Goal: Information Seeking & Learning: Learn about a topic

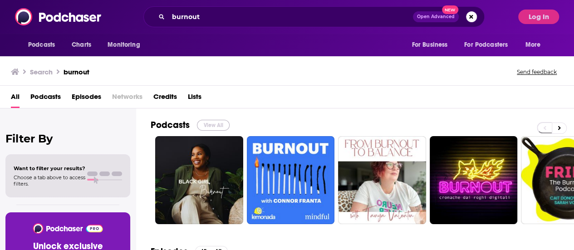
click at [212, 123] on button "View All" at bounding box center [213, 125] width 33 height 11
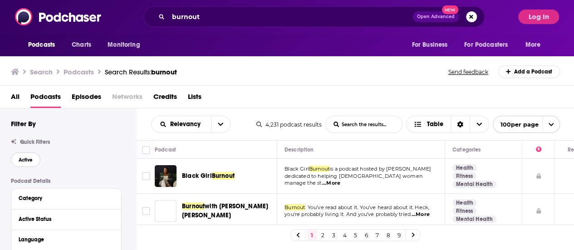
click at [31, 156] on button "Active" at bounding box center [25, 159] width 29 height 15
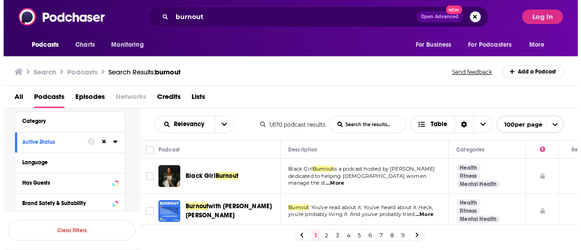
scroll to position [91, 0]
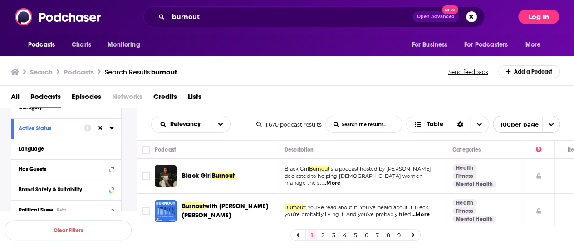
click at [545, 19] on button "Log In" at bounding box center [538, 17] width 41 height 15
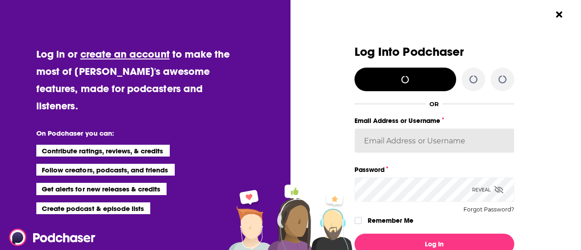
type input "newsroom@taylorandfrancis.com"
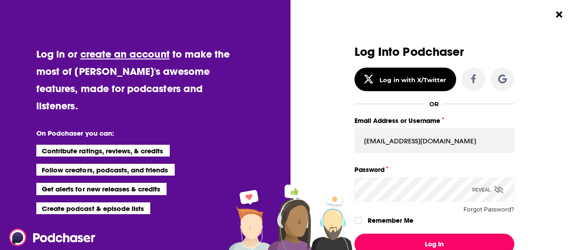
click at [430, 238] on button "Log In" at bounding box center [434, 244] width 160 height 21
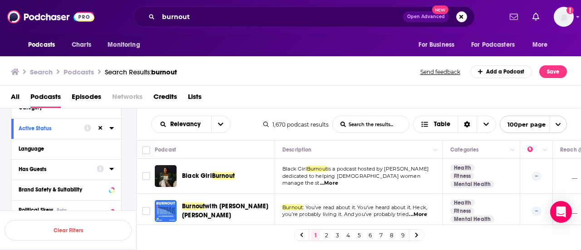
click at [65, 167] on div "Has Guests" at bounding box center [55, 169] width 72 height 6
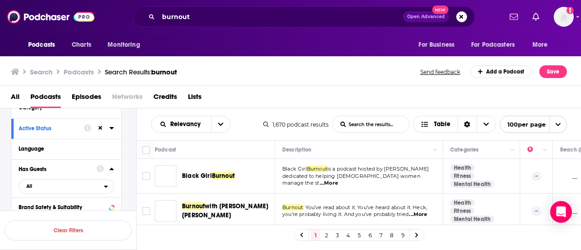
scroll to position [136, 0]
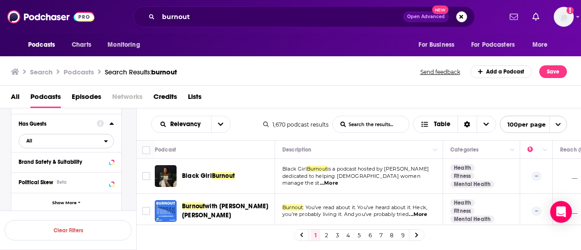
click at [59, 139] on span "All" at bounding box center [61, 141] width 85 height 12
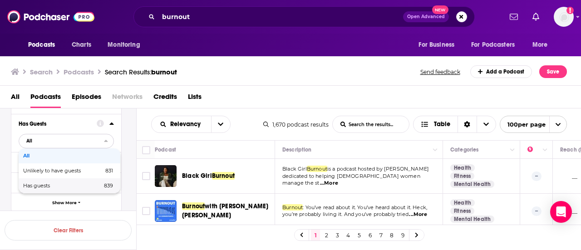
click at [50, 186] on span "Has guests" at bounding box center [49, 185] width 53 height 5
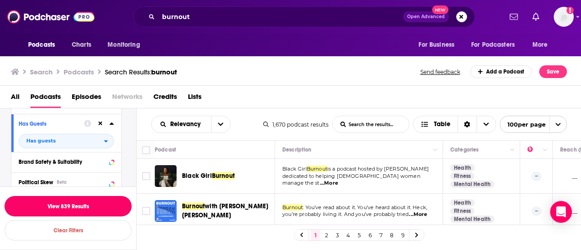
drag, startPoint x: 57, startPoint y: 208, endPoint x: 227, endPoint y: 111, distance: 196.1
click at [57, 208] on button "View 839 Results" at bounding box center [68, 206] width 127 height 20
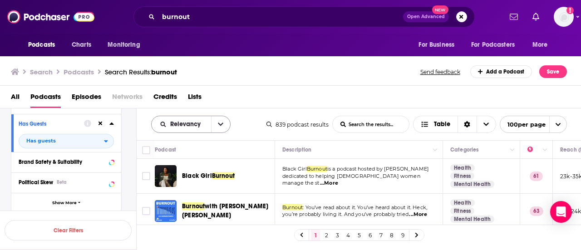
click at [227, 123] on button "open menu" at bounding box center [220, 124] width 19 height 16
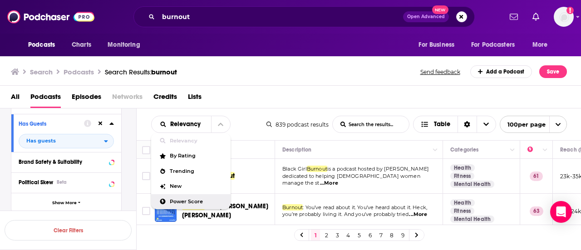
click at [211, 197] on div "Power Score" at bounding box center [190, 201] width 79 height 15
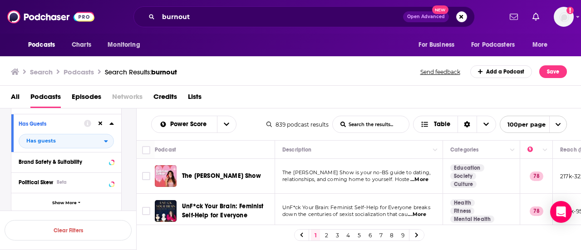
click at [417, 181] on span "...More" at bounding box center [419, 179] width 18 height 7
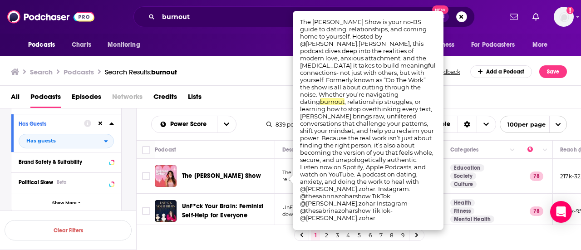
click at [256, 124] on div "Power Score List Search Input Search the results... Table" at bounding box center [208, 124] width 115 height 17
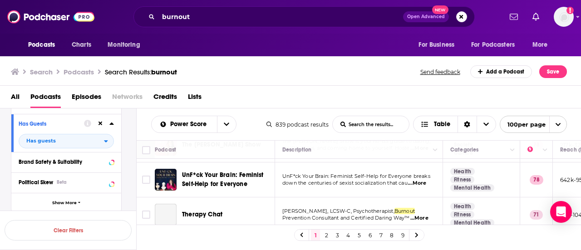
scroll to position [45, 0]
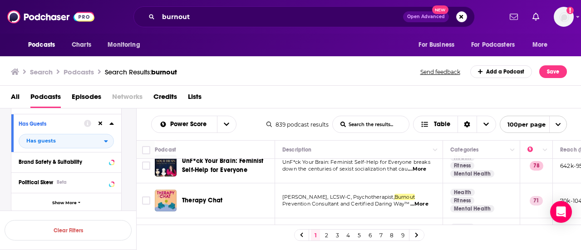
click at [415, 169] on span "...More" at bounding box center [417, 169] width 18 height 7
click at [264, 98] on div "All Podcasts Episodes Networks Credits Lists" at bounding box center [292, 98] width 563 height 19
click at [416, 202] on span "...More" at bounding box center [419, 204] width 18 height 7
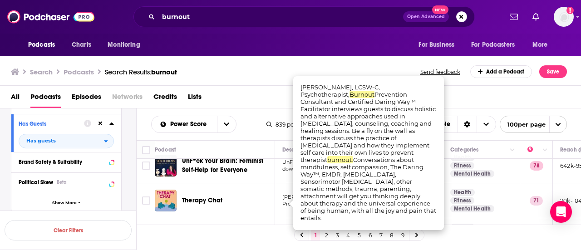
scroll to position [91, 0]
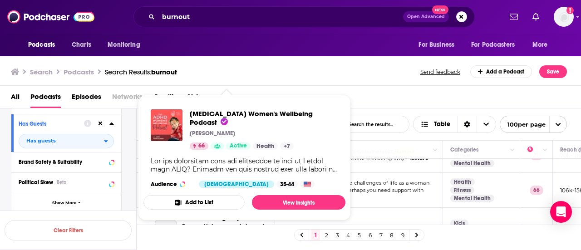
click at [253, 76] on div "Search Podcasts Search Results: burnout Send feedback Add a Podcast Save" at bounding box center [289, 71] width 556 height 13
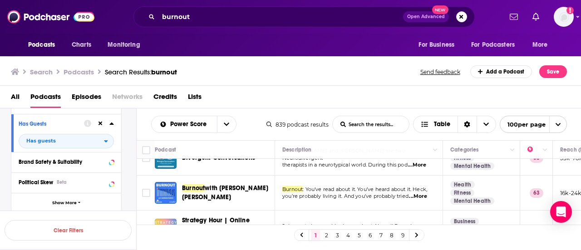
scroll to position [227, 0]
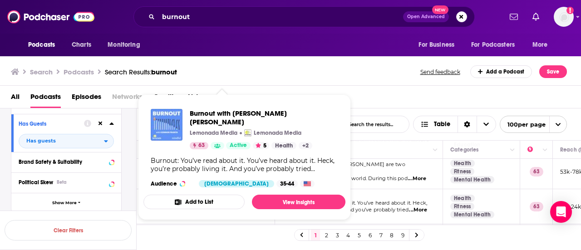
drag, startPoint x: 240, startPoint y: 202, endPoint x: 153, endPoint y: 115, distance: 123.2
click at [371, 96] on div "All Podcasts Episodes Networks Credits Lists" at bounding box center [292, 98] width 563 height 19
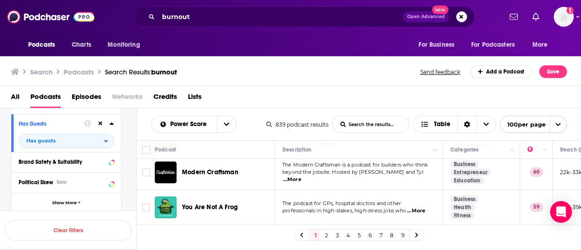
scroll to position [545, 0]
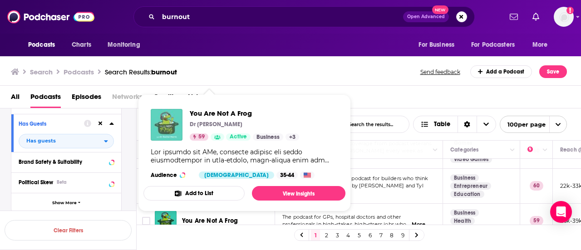
drag, startPoint x: 229, startPoint y: 202, endPoint x: 170, endPoint y: 129, distance: 93.6
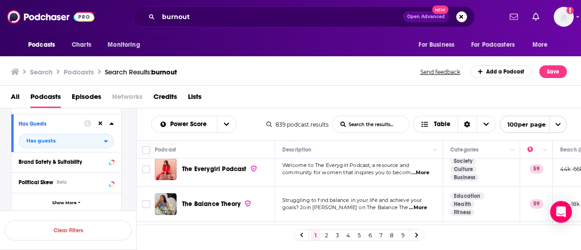
scroll to position [681, 0]
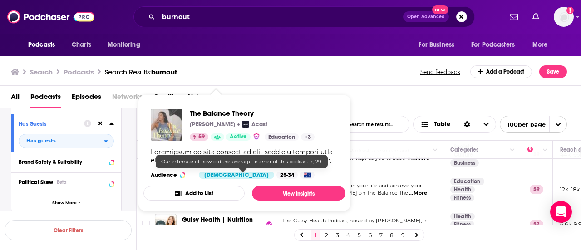
drag, startPoint x: 238, startPoint y: 172, endPoint x: 157, endPoint y: 127, distance: 92.7
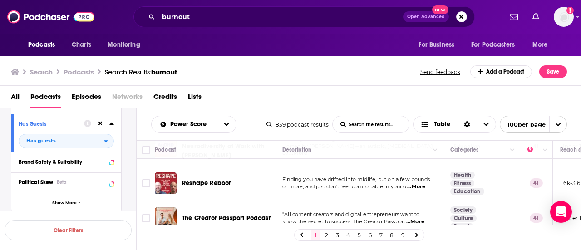
scroll to position [3770, 0]
click at [326, 231] on link "2" at bounding box center [326, 235] width 9 height 11
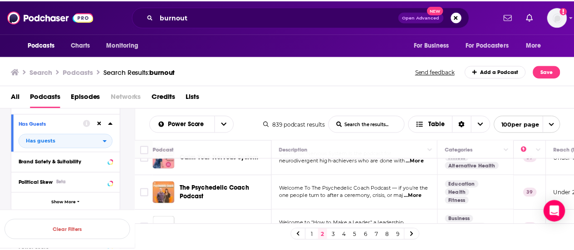
scroll to position [1407, 0]
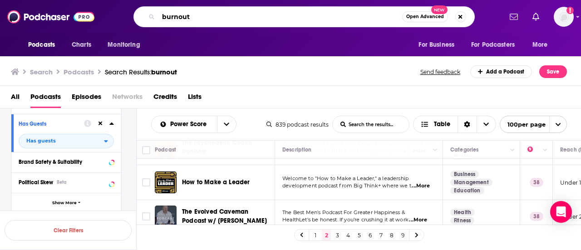
drag, startPoint x: 169, startPoint y: 22, endPoint x: 122, endPoint y: 25, distance: 47.3
click at [122, 25] on div "burnout Open Advanced New" at bounding box center [303, 16] width 395 height 21
type input "everyday AI"
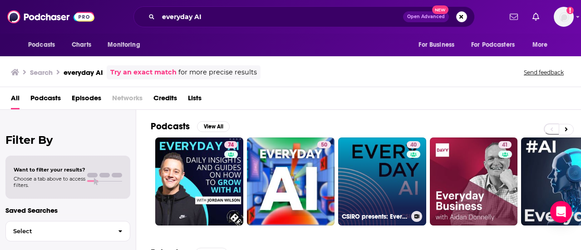
click at [372, 177] on link "40 CSIRO presents: Everyday AI" at bounding box center [382, 182] width 88 height 88
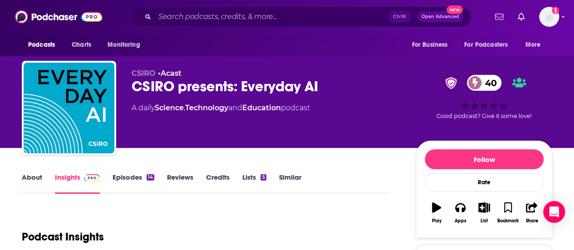
click at [26, 177] on link "About" at bounding box center [32, 183] width 20 height 21
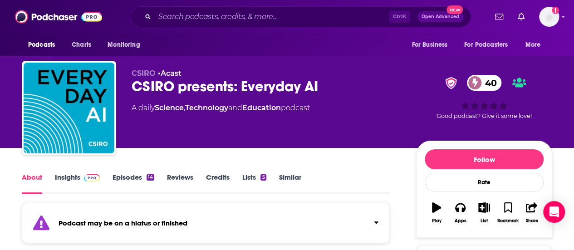
click at [27, 177] on link "About" at bounding box center [32, 183] width 20 height 21
click at [314, 10] on div "Ctrl K Open Advanced New" at bounding box center [300, 16] width 341 height 21
click at [284, 19] on input "Search podcasts, credits, & more..." at bounding box center [272, 17] width 234 height 15
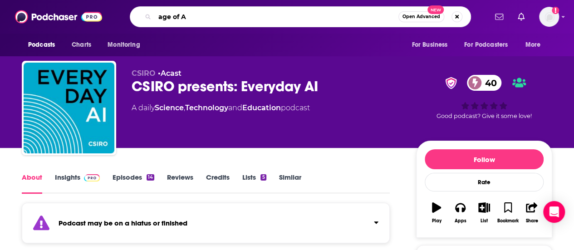
type input "age of AI"
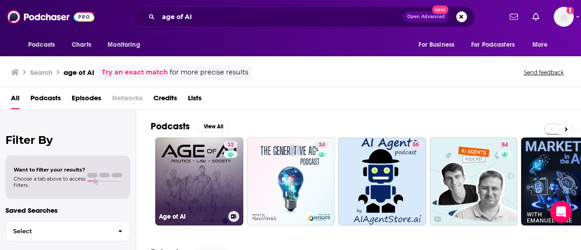
click at [182, 169] on link "33 Age of AI" at bounding box center [199, 182] width 88 height 88
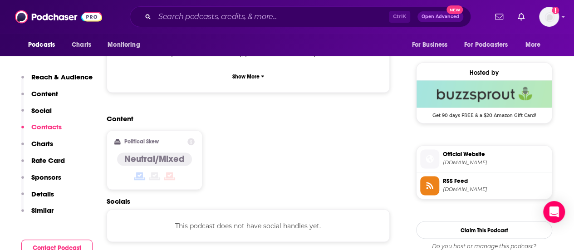
scroll to position [772, 0]
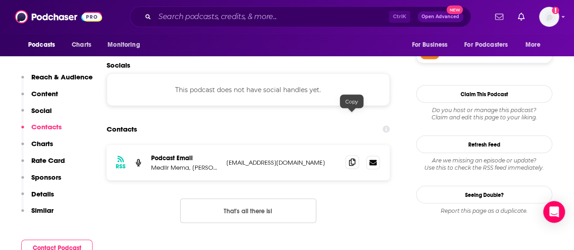
click at [354, 158] on icon at bounding box center [352, 161] width 6 height 7
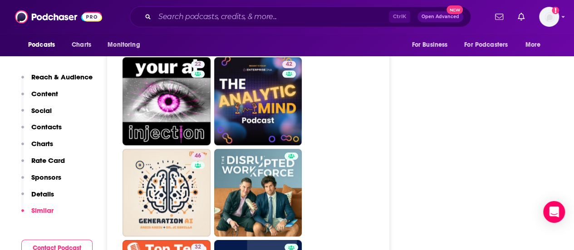
scroll to position [2133, 0]
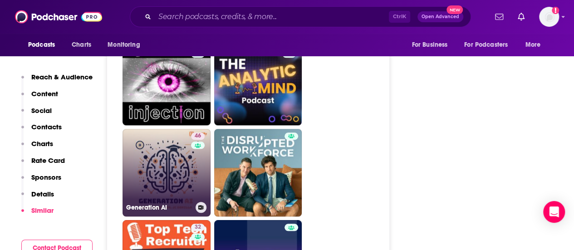
click at [155, 129] on link "46 Generation AI" at bounding box center [167, 173] width 88 height 88
type input "https://www.podchaser.com/podcasts/generation-ai-5699028"
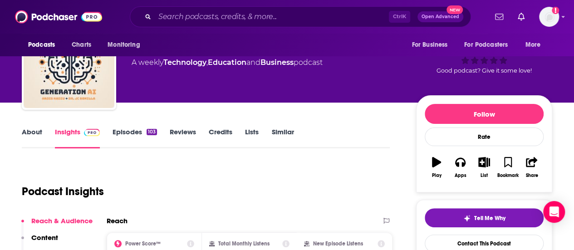
scroll to position [91, 0]
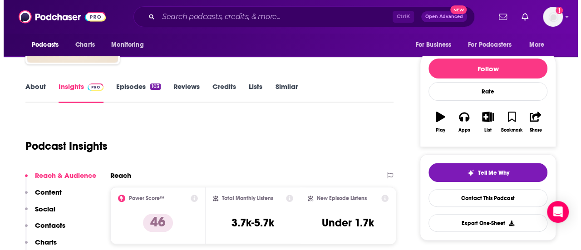
scroll to position [0, 0]
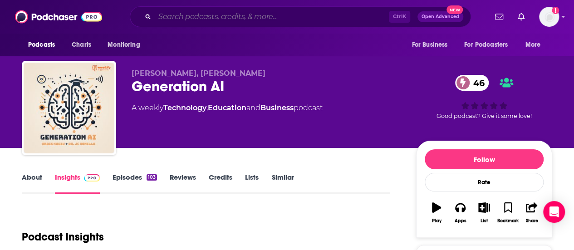
click at [221, 19] on input "Search podcasts, credits, & more..." at bounding box center [272, 17] width 234 height 15
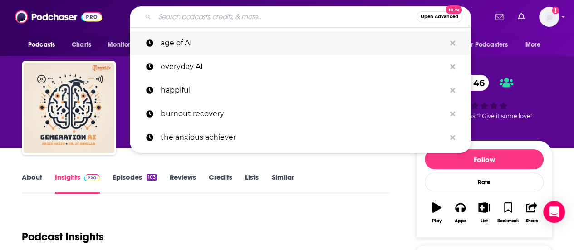
click at [206, 49] on p "age of AI" at bounding box center [303, 43] width 285 height 24
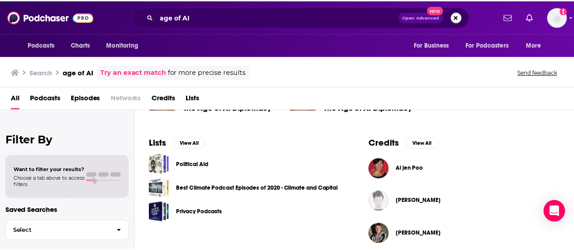
scroll to position [114, 0]
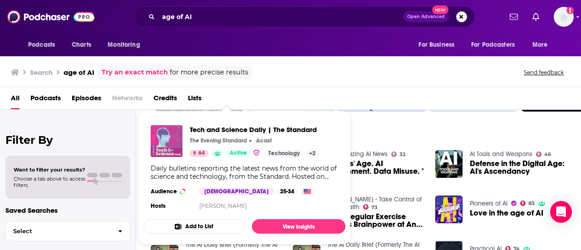
click at [173, 137] on img "Tech and Science Daily | The Standard" at bounding box center [167, 141] width 32 height 32
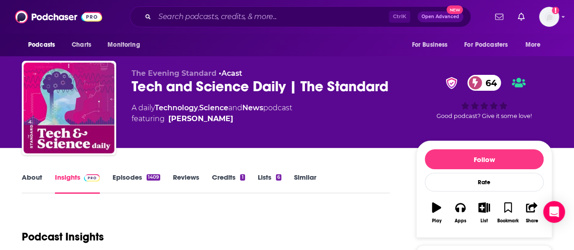
click at [30, 177] on link "About" at bounding box center [32, 183] width 20 height 21
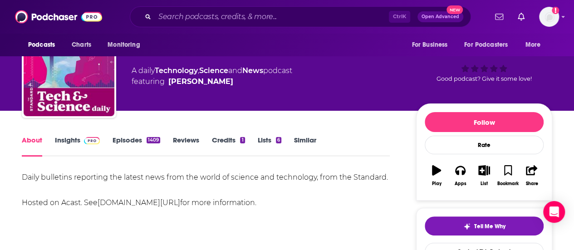
scroll to position [45, 0]
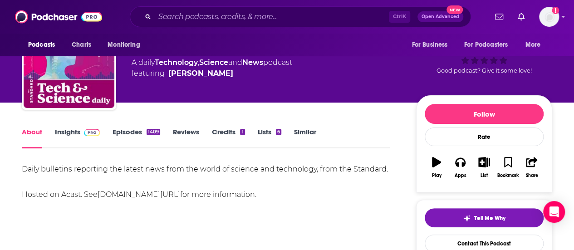
click at [74, 133] on link "Insights" at bounding box center [77, 138] width 45 height 21
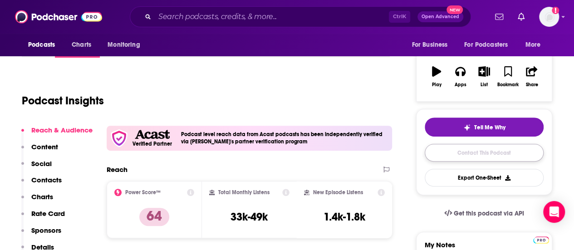
click at [478, 150] on link "Contact This Podcast" at bounding box center [484, 153] width 119 height 18
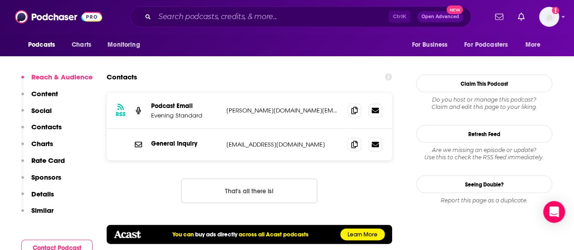
scroll to position [869, 0]
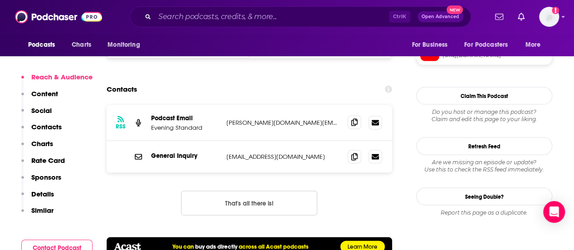
click at [353, 119] on icon at bounding box center [354, 122] width 6 height 7
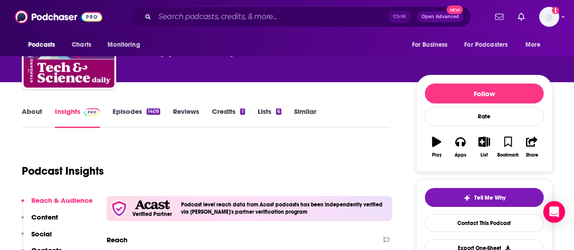
scroll to position [52, 0]
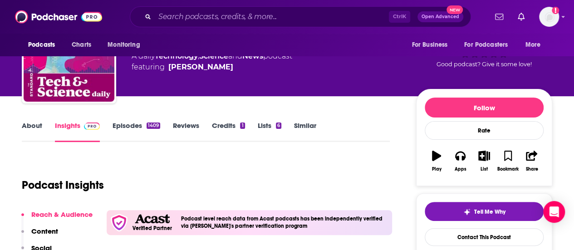
click at [35, 130] on link "About" at bounding box center [32, 131] width 20 height 21
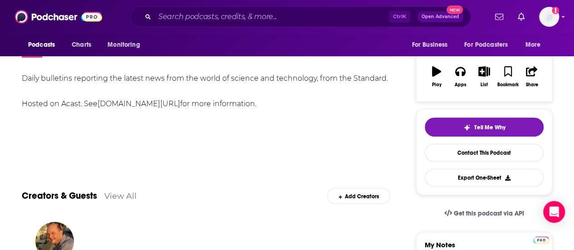
scroll to position [45, 0]
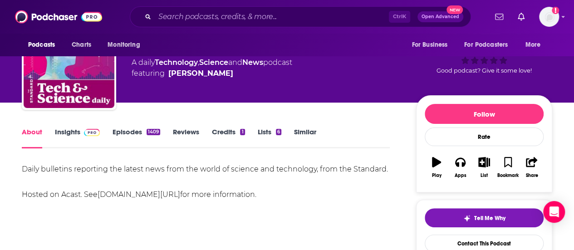
click at [137, 137] on link "Episodes 1409" at bounding box center [137, 138] width 48 height 21
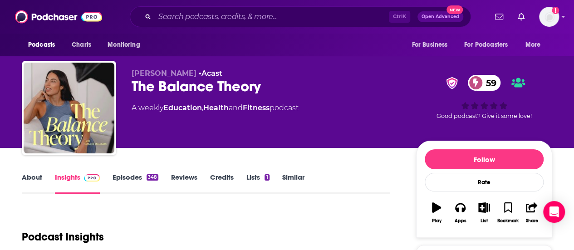
click at [31, 182] on link "About" at bounding box center [32, 183] width 20 height 21
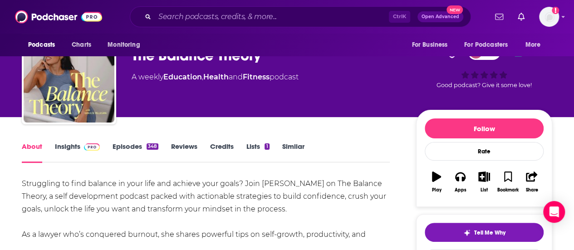
scroll to position [45, 0]
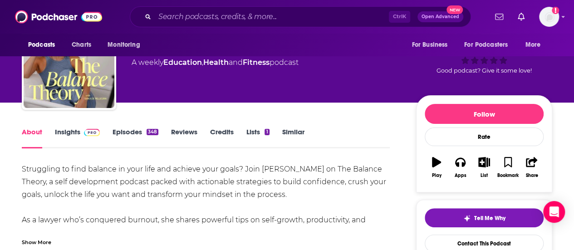
click at [143, 131] on link "Episodes 348" at bounding box center [136, 138] width 46 height 21
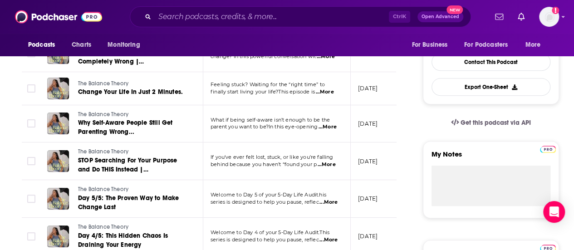
scroll to position [272, 0]
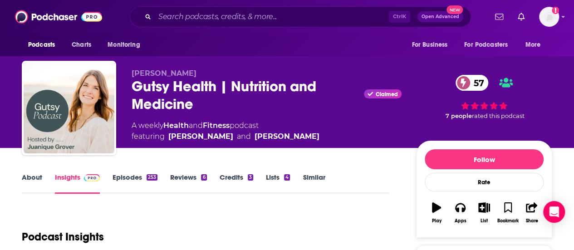
click at [39, 180] on link "About" at bounding box center [32, 183] width 20 height 21
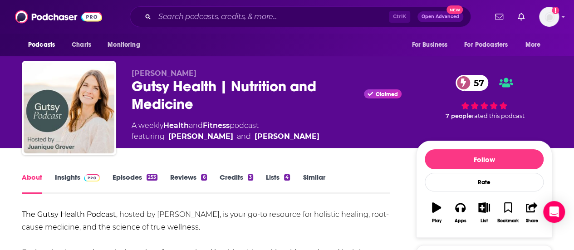
scroll to position [45, 0]
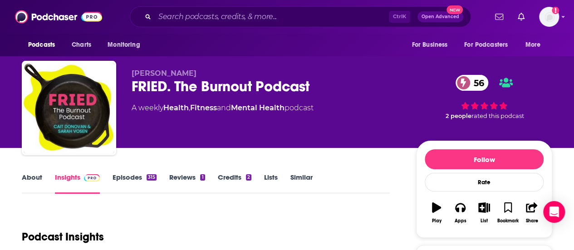
click at [25, 181] on link "About" at bounding box center [32, 183] width 20 height 21
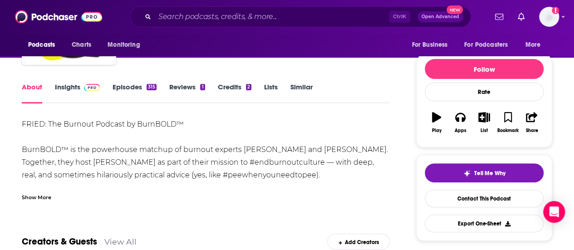
scroll to position [91, 0]
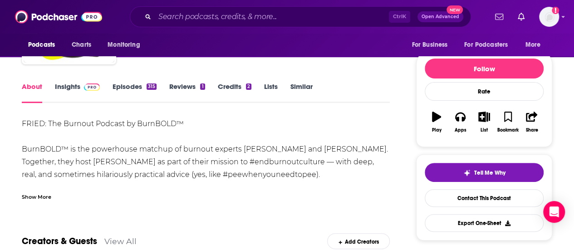
click at [86, 86] on img at bounding box center [92, 87] width 16 height 7
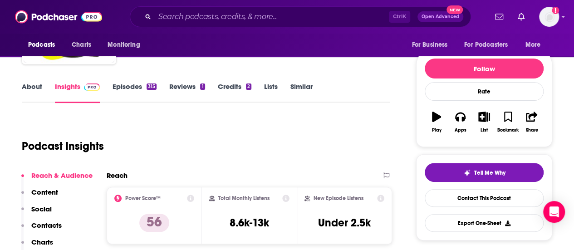
scroll to position [136, 0]
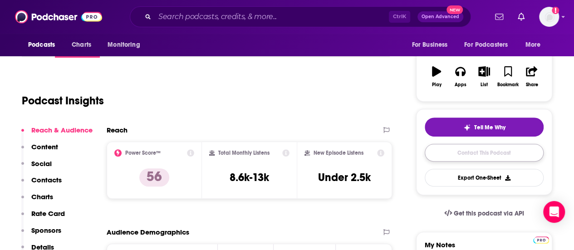
click at [482, 154] on link "Contact This Podcast" at bounding box center [484, 153] width 119 height 18
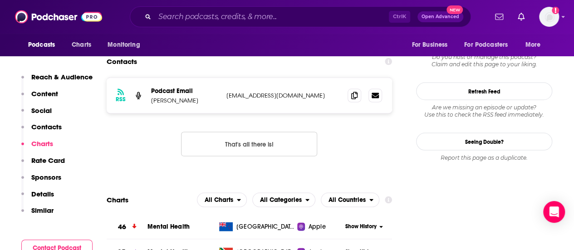
scroll to position [829, 0]
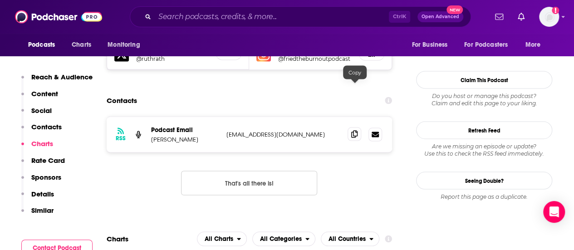
click at [353, 130] on icon at bounding box center [354, 133] width 6 height 7
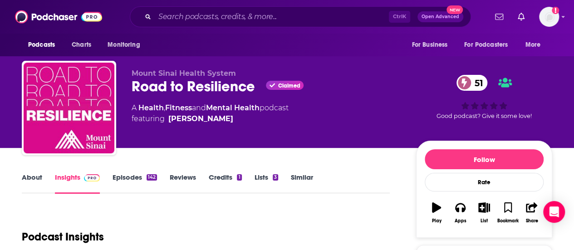
click at [38, 181] on link "About" at bounding box center [32, 183] width 20 height 21
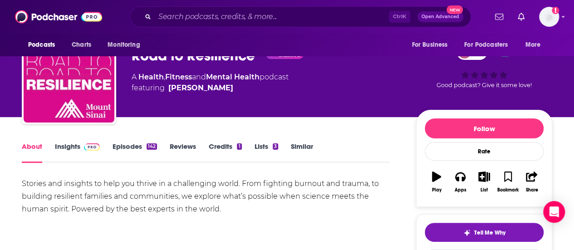
scroll to position [45, 0]
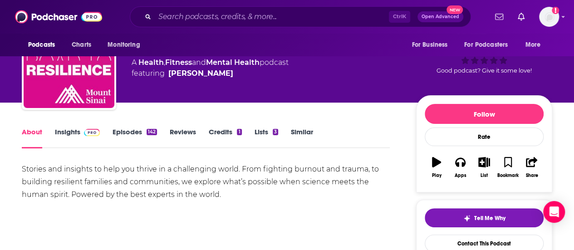
click at [88, 130] on img at bounding box center [92, 132] width 16 height 7
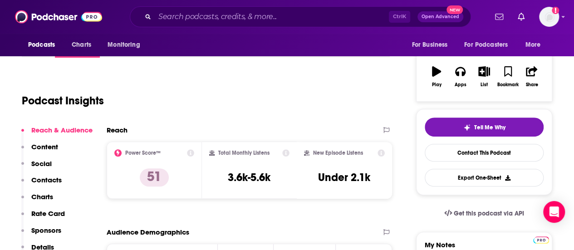
scroll to position [45, 0]
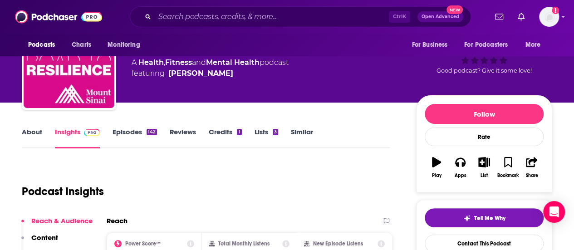
click at [133, 133] on link "Episodes 142" at bounding box center [135, 138] width 44 height 21
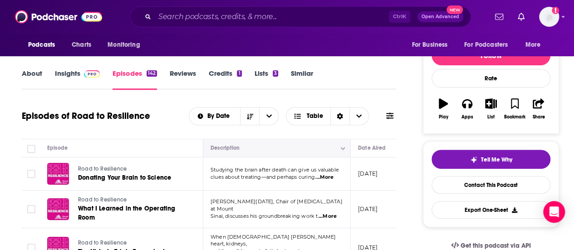
scroll to position [182, 0]
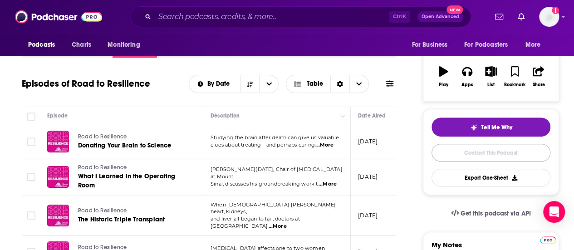
click at [478, 150] on link "Contact This Podcast" at bounding box center [491, 153] width 119 height 18
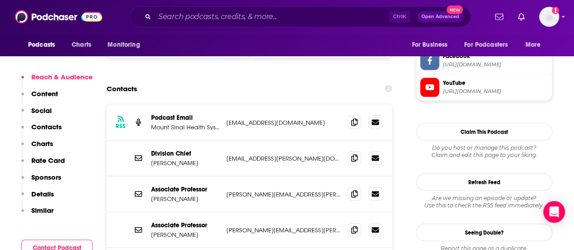
scroll to position [815, 0]
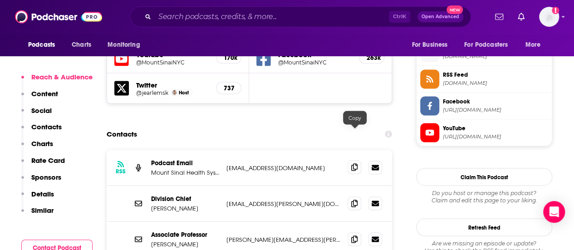
click at [355, 163] on icon at bounding box center [354, 166] width 6 height 7
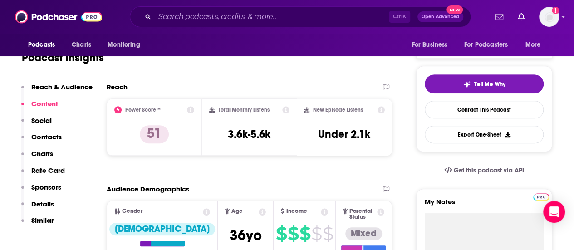
scroll to position [0, 0]
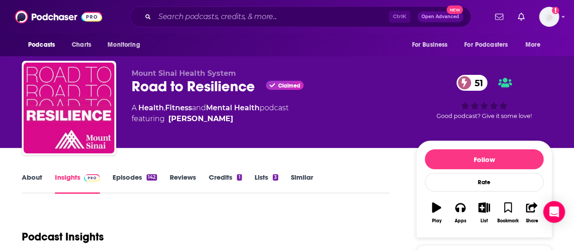
click at [33, 181] on link "About" at bounding box center [32, 183] width 20 height 21
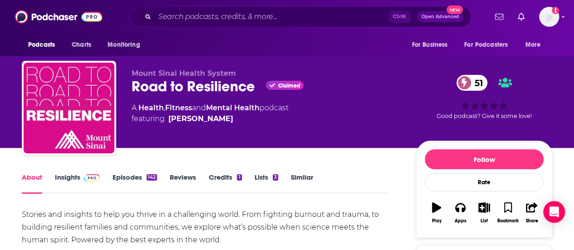
click at [120, 178] on link "Episodes 142" at bounding box center [135, 183] width 44 height 21
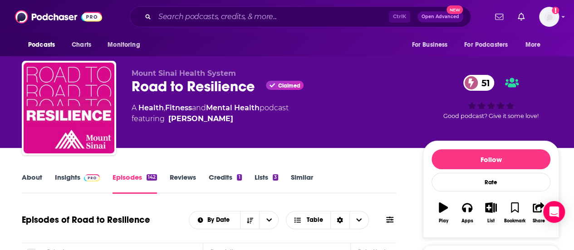
click at [84, 182] on link "Insights" at bounding box center [77, 183] width 45 height 21
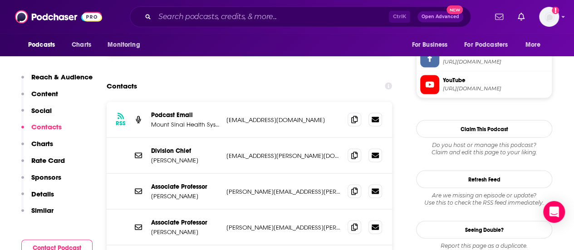
scroll to position [908, 0]
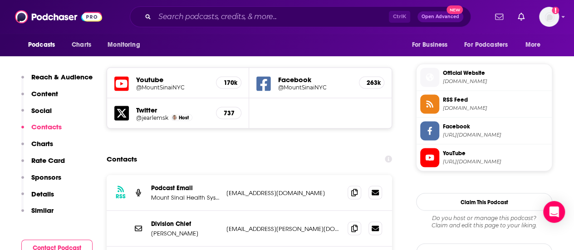
scroll to position [772, 0]
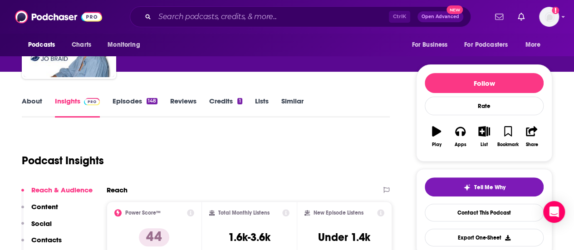
scroll to position [91, 0]
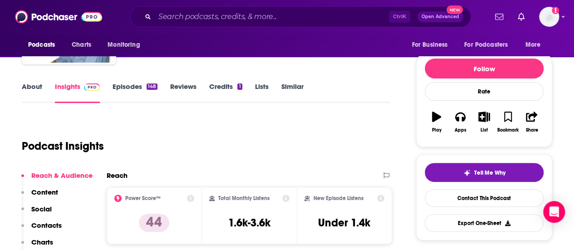
click at [35, 87] on link "About" at bounding box center [32, 92] width 20 height 21
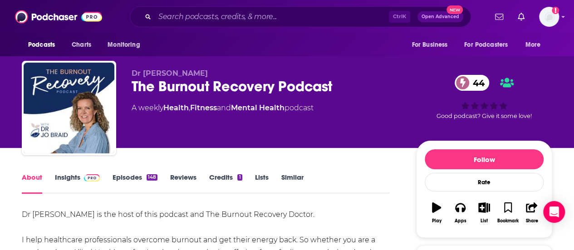
scroll to position [45, 0]
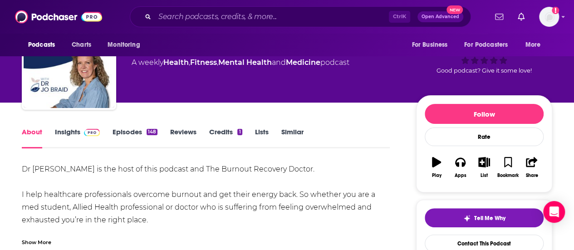
click at [134, 141] on link "Episodes 148" at bounding box center [135, 138] width 45 height 21
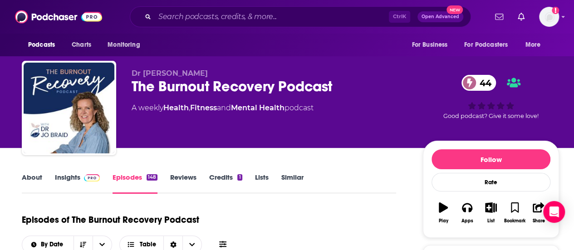
click at [73, 175] on link "Insights" at bounding box center [77, 183] width 45 height 21
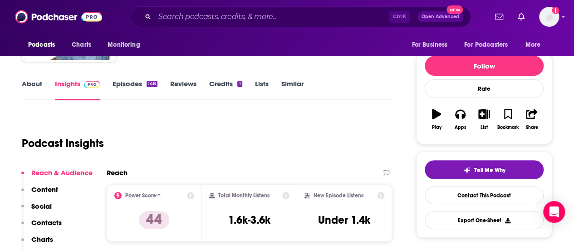
scroll to position [91, 0]
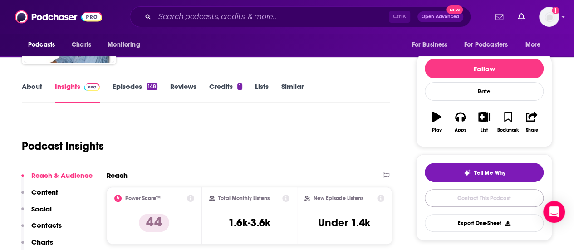
drag, startPoint x: 473, startPoint y: 198, endPoint x: 426, endPoint y: 185, distance: 49.0
click at [473, 198] on link "Contact This Podcast" at bounding box center [484, 198] width 119 height 18
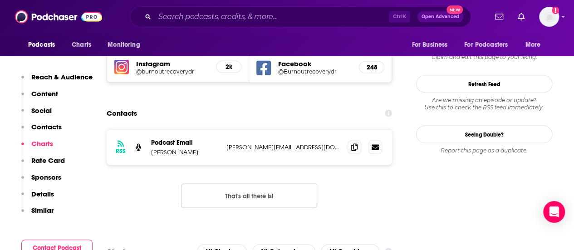
scroll to position [783, 0]
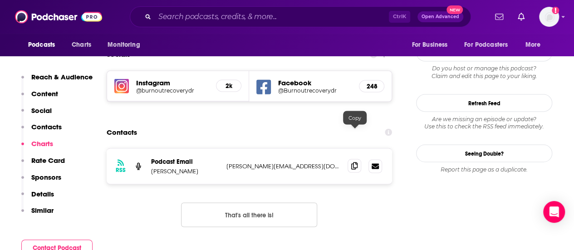
click at [349, 159] on span at bounding box center [355, 166] width 14 height 14
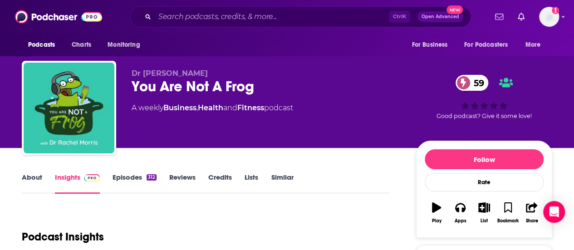
click at [32, 179] on link "About" at bounding box center [32, 183] width 20 height 21
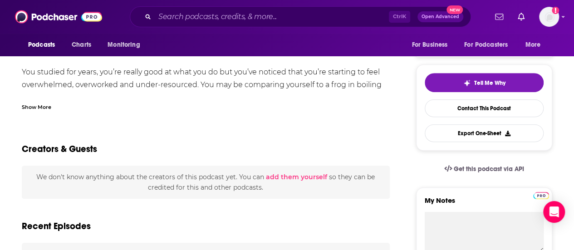
scroll to position [182, 0]
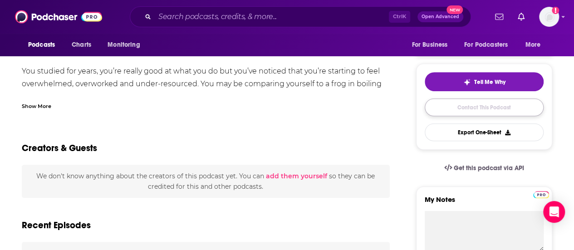
click at [460, 112] on link "Contact This Podcast" at bounding box center [484, 107] width 119 height 18
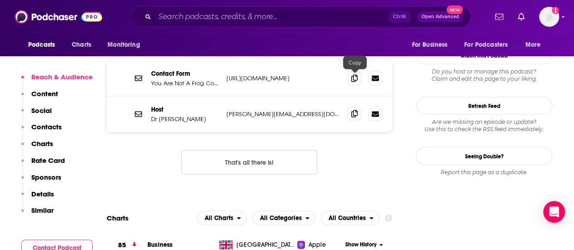
click at [356, 107] on span at bounding box center [355, 114] width 14 height 14
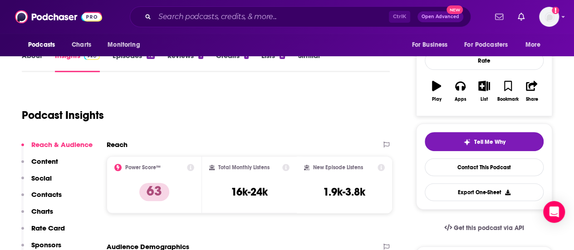
scroll to position [136, 0]
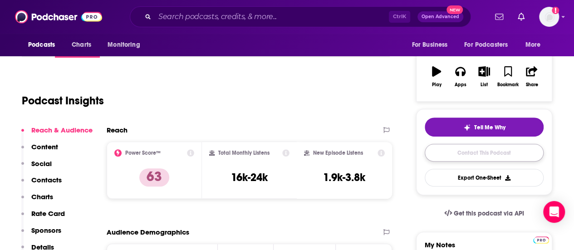
click at [468, 155] on link "Contact This Podcast" at bounding box center [484, 153] width 119 height 18
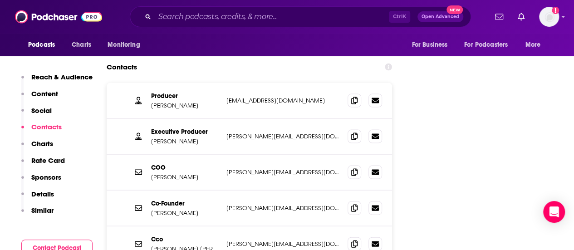
scroll to position [908, 0]
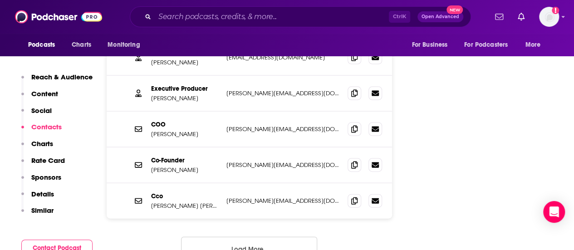
click at [216, 237] on button "Load More..." at bounding box center [249, 249] width 136 height 25
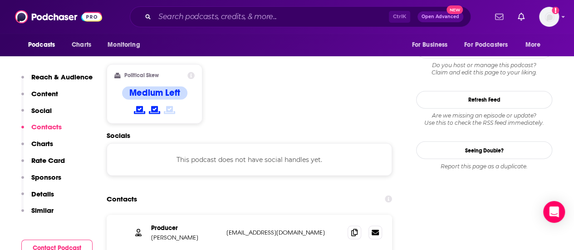
scroll to position [772, 0]
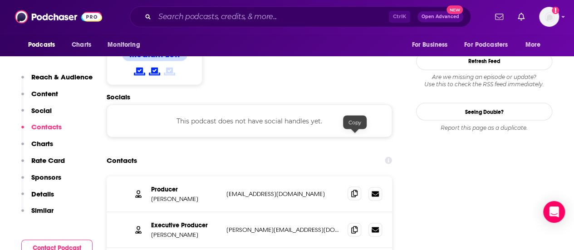
click at [351, 187] on span at bounding box center [355, 194] width 14 height 14
click at [354, 226] on icon at bounding box center [354, 229] width 6 height 7
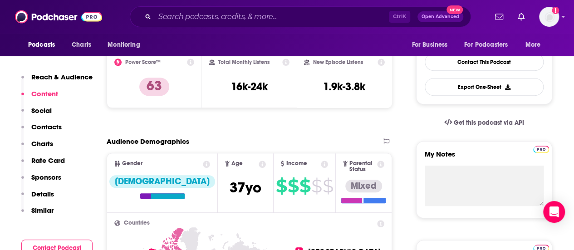
scroll to position [0, 0]
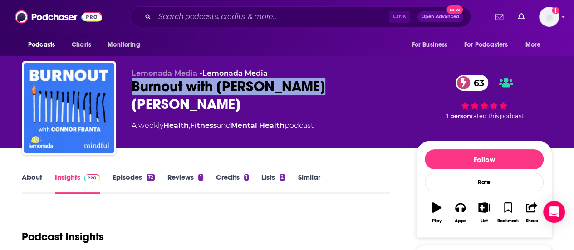
drag, startPoint x: 237, startPoint y: 88, endPoint x: 133, endPoint y: 94, distance: 104.1
click at [133, 94] on div "Burnout with [PERSON_NAME] [PERSON_NAME] 63" at bounding box center [267, 95] width 270 height 35
copy h2 "Burnout with [PERSON_NAME] [PERSON_NAME]"
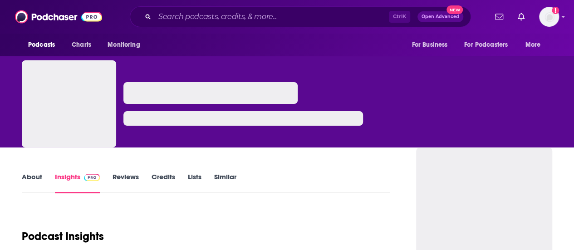
drag, startPoint x: 0, startPoint y: 0, endPoint x: 29, endPoint y: 177, distance: 178.9
click at [29, 177] on link "About" at bounding box center [32, 182] width 20 height 21
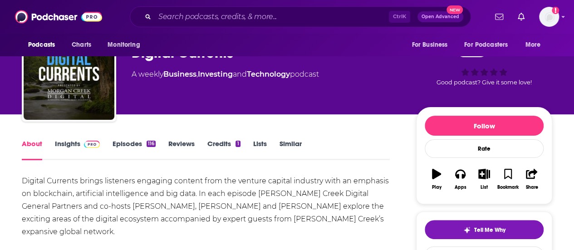
scroll to position [45, 0]
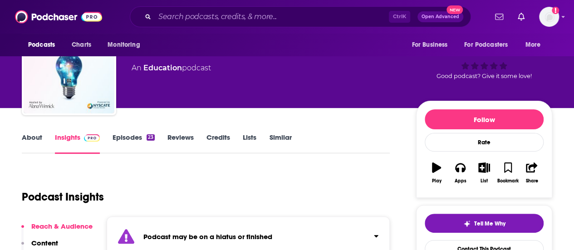
scroll to position [136, 0]
